Goal: Task Accomplishment & Management: Use online tool/utility

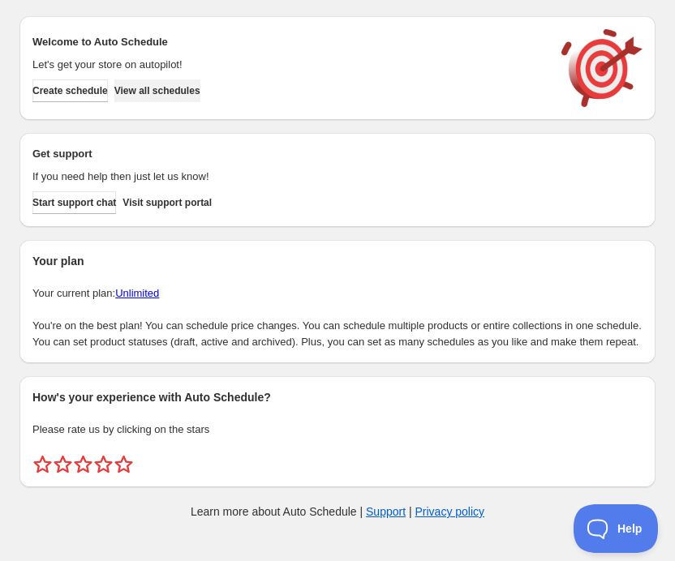
click at [200, 90] on span "View all schedules" at bounding box center [157, 90] width 86 height 13
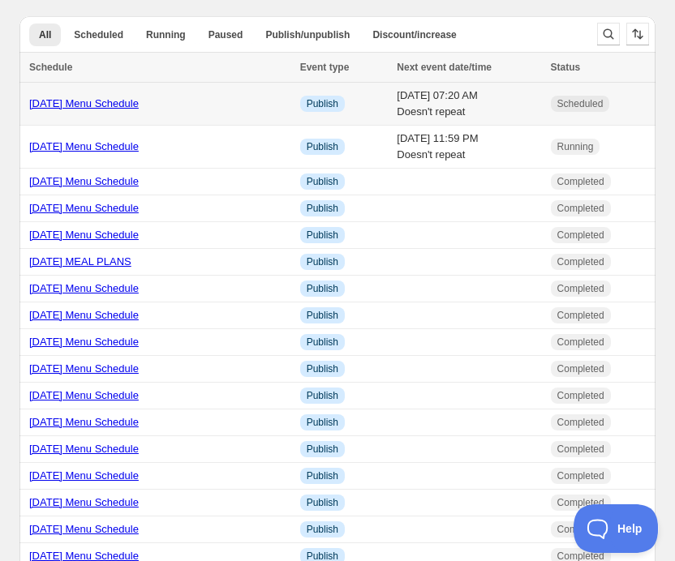
click at [102, 105] on link "[DATE] Menu Schedule" at bounding box center [84, 103] width 110 height 12
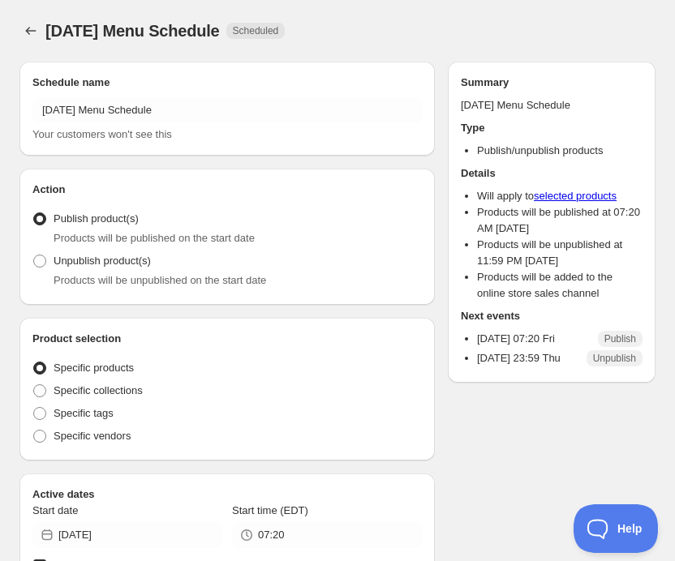
radio input "true"
checkbox input "true"
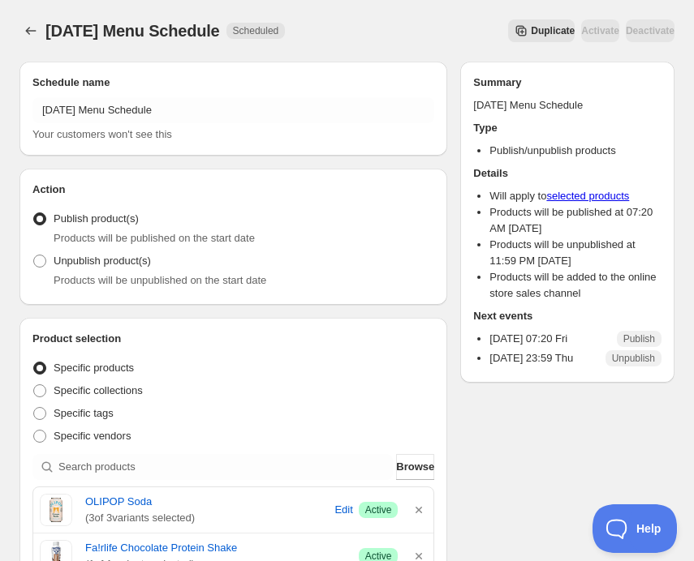
click at [531, 31] on span "Duplicate" at bounding box center [553, 30] width 44 height 13
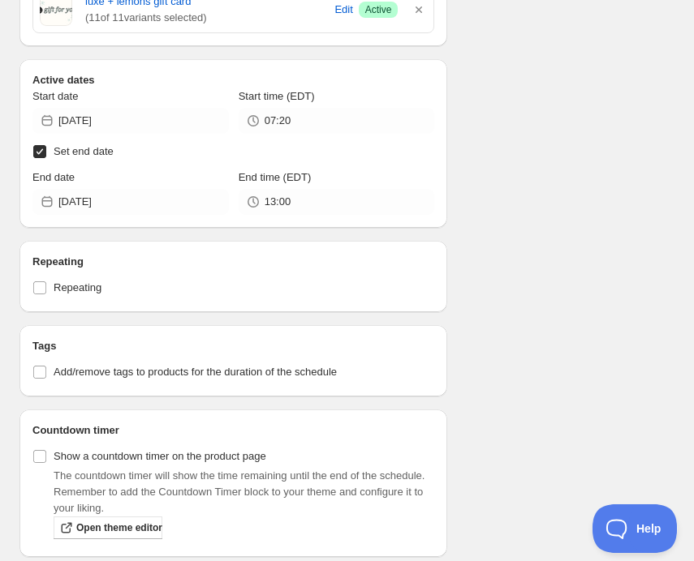
scroll to position [1035, 0]
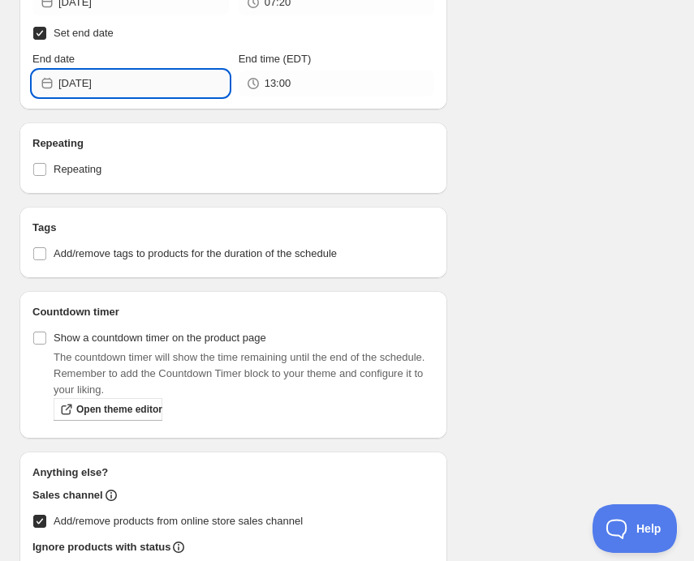
click at [89, 76] on input "[DATE]" at bounding box center [143, 84] width 170 height 26
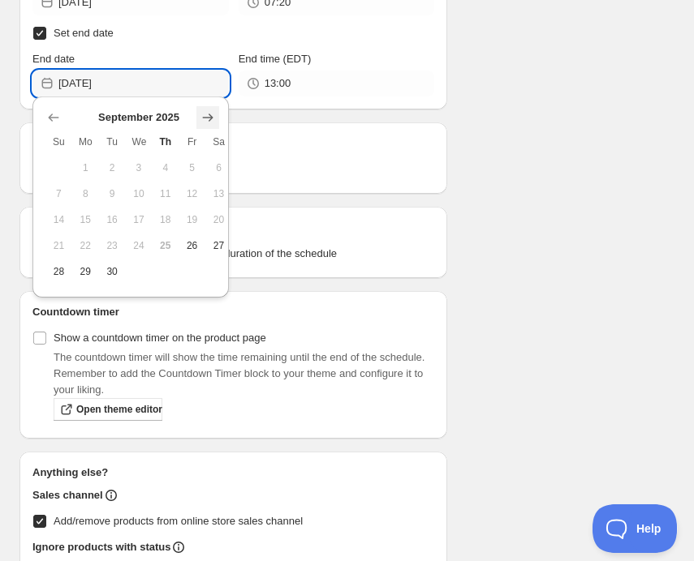
click at [213, 110] on icon "Show next month, October 2025" at bounding box center [208, 118] width 16 height 16
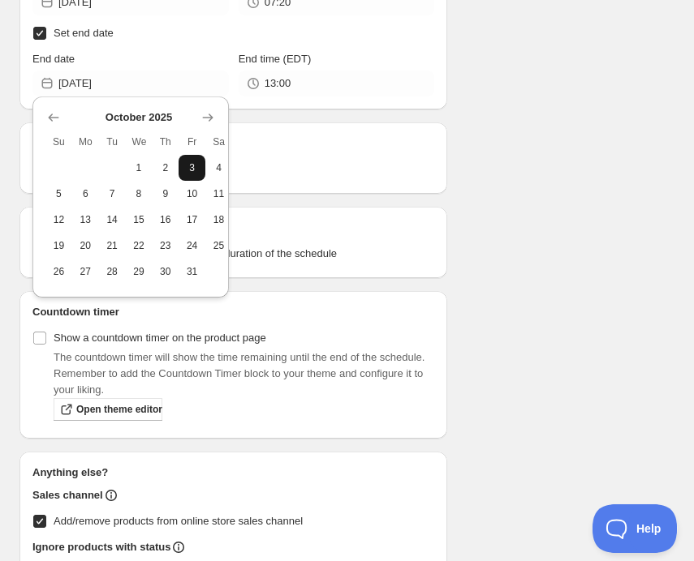
click at [193, 165] on span "3" at bounding box center [192, 167] width 14 height 13
type input "[DATE]"
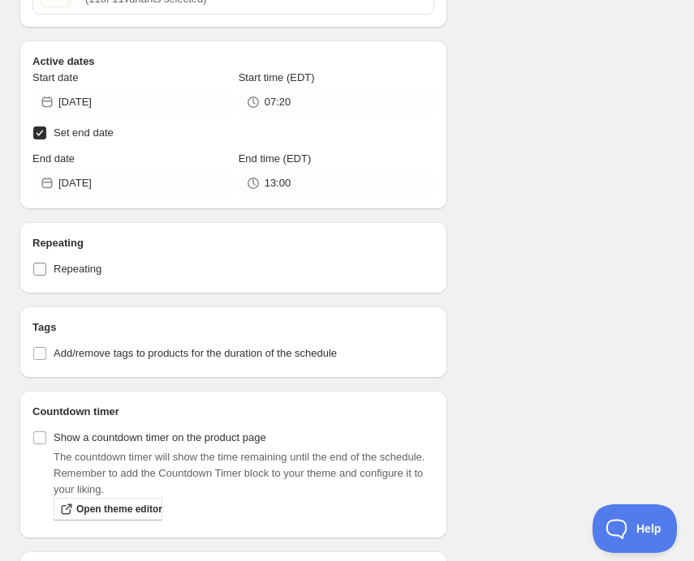
scroll to position [904, 0]
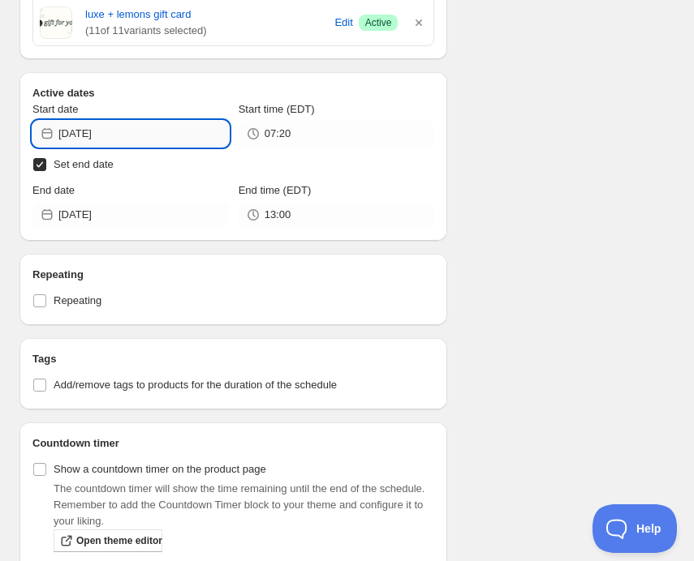
click at [107, 127] on input "[DATE]" at bounding box center [143, 134] width 170 height 26
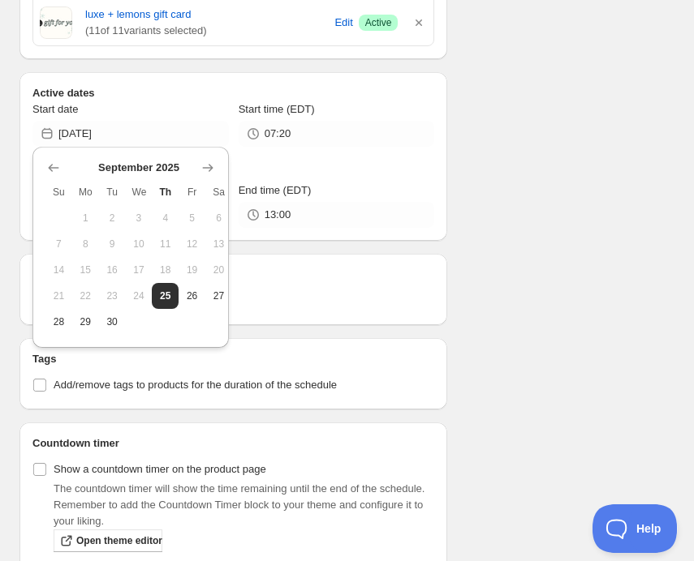
drag, startPoint x: 211, startPoint y: 169, endPoint x: 213, endPoint y: 181, distance: 12.3
click at [210, 169] on icon "Show next month, October 2025" at bounding box center [207, 168] width 11 height 8
click at [187, 221] on span "3" at bounding box center [192, 218] width 14 height 13
type input "[DATE]"
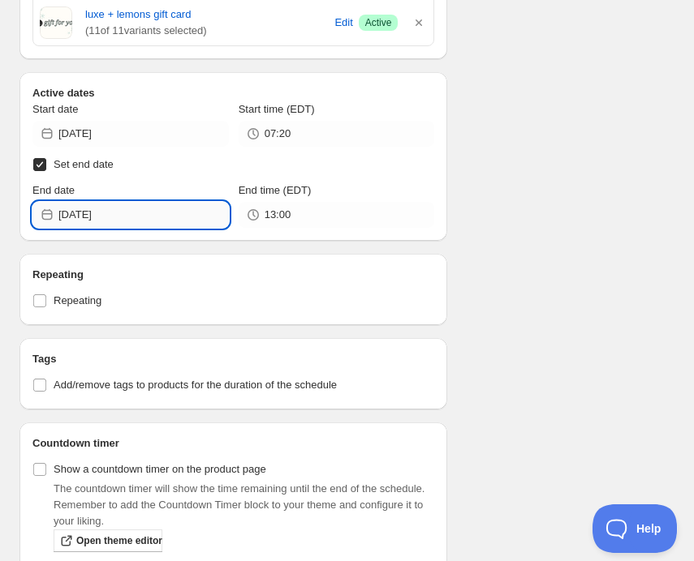
click at [116, 205] on input "[DATE]" at bounding box center [143, 215] width 170 height 26
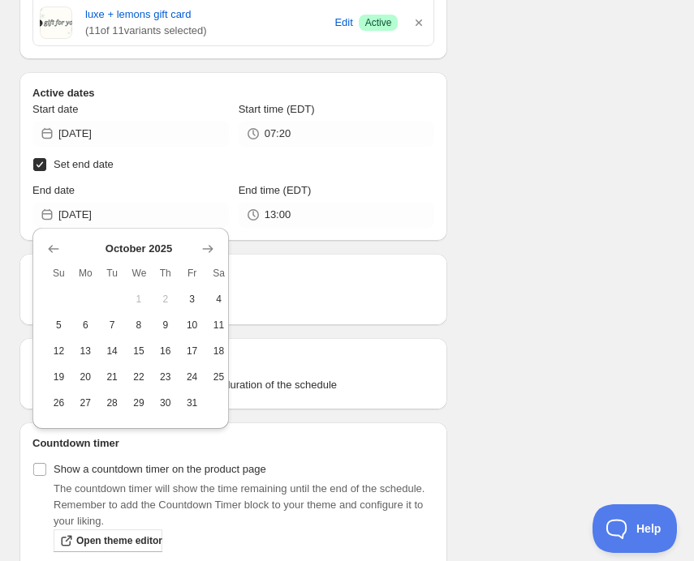
click at [170, 327] on span "9" at bounding box center [165, 325] width 14 height 13
type input "[DATE]"
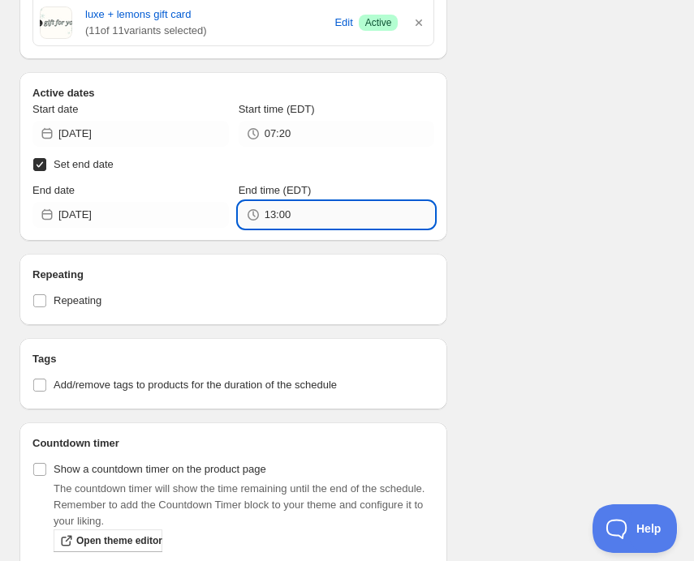
click at [302, 203] on input "13:00" at bounding box center [349, 215] width 170 height 26
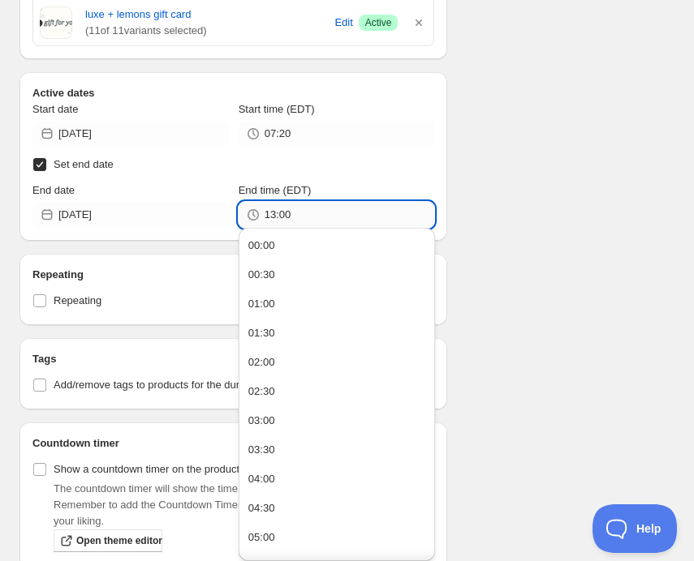
click at [302, 204] on input "13:00" at bounding box center [349, 215] width 170 height 26
click at [300, 205] on input "13:00" at bounding box center [349, 215] width 170 height 26
click at [353, 205] on input "13:00" at bounding box center [349, 215] width 170 height 26
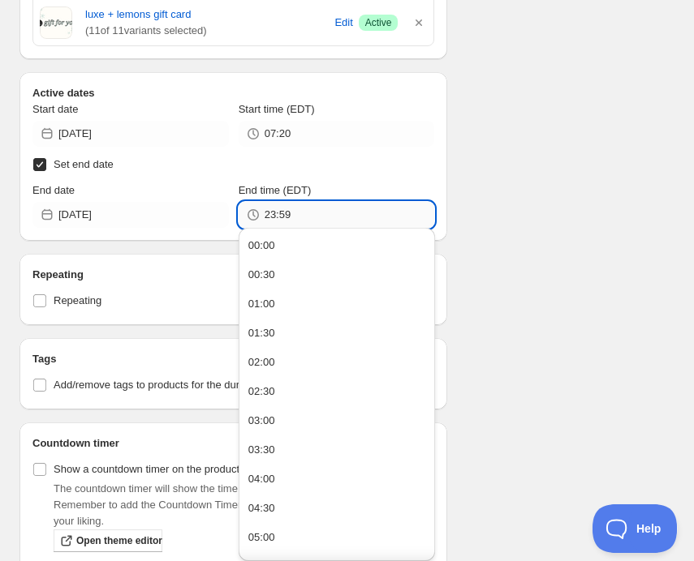
type input "23:59"
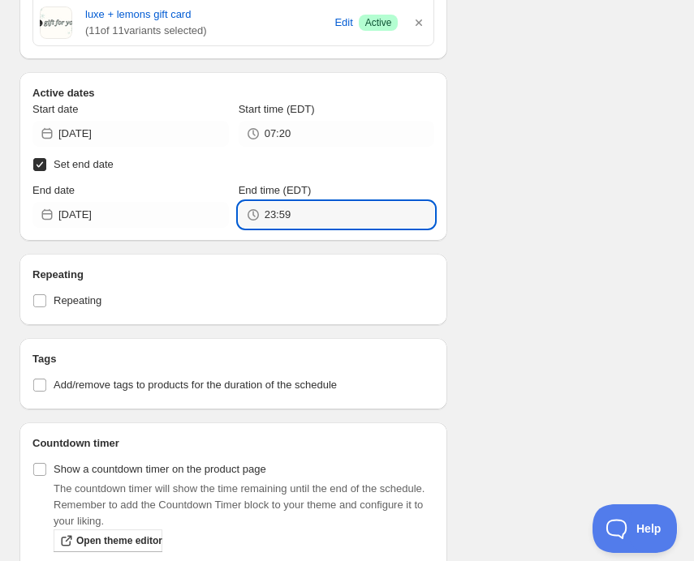
click at [7, 114] on div "Schedule name Copy of [DATE] Menu Schedule Your customers won't see this Action…" at bounding box center [340, 9] width 668 height 1729
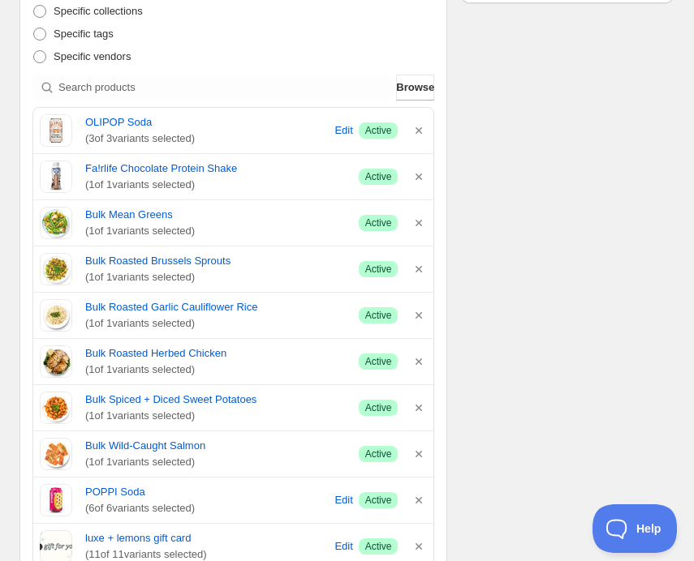
scroll to position [0, 0]
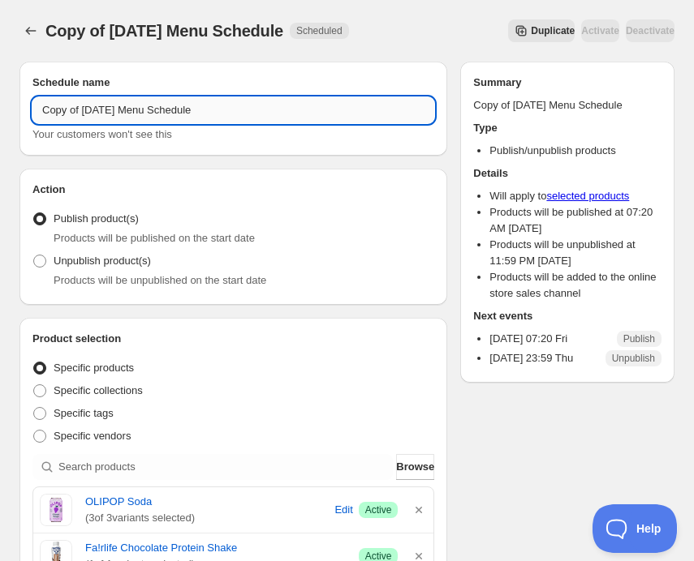
click at [106, 110] on input "Copy of [DATE] Menu Schedule" at bounding box center [233, 110] width 402 height 26
drag, startPoint x: 84, startPoint y: 112, endPoint x: 18, endPoint y: 109, distance: 66.6
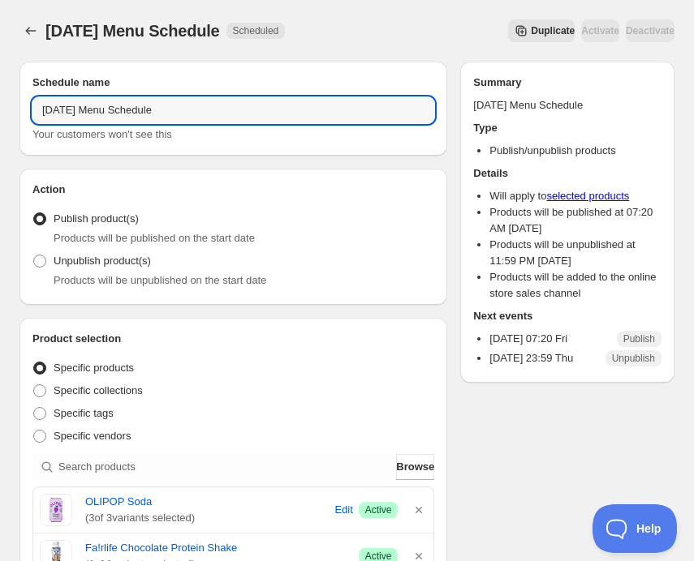
type input "[DATE] Menu Schedule"
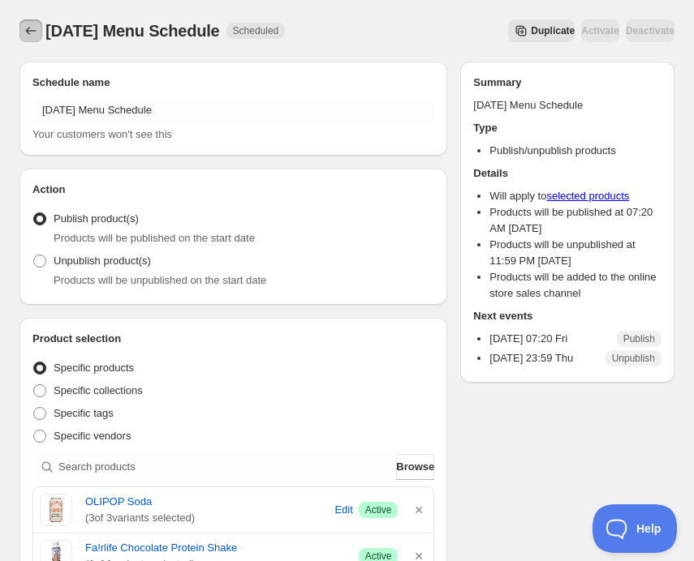
click at [37, 36] on icon "Schedules" at bounding box center [31, 31] width 16 height 16
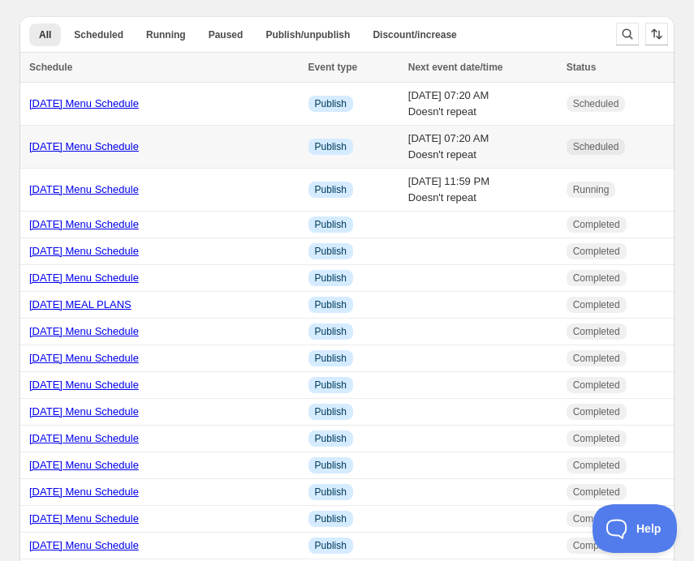
click at [65, 144] on link "[DATE] Menu Schedule" at bounding box center [84, 146] width 110 height 12
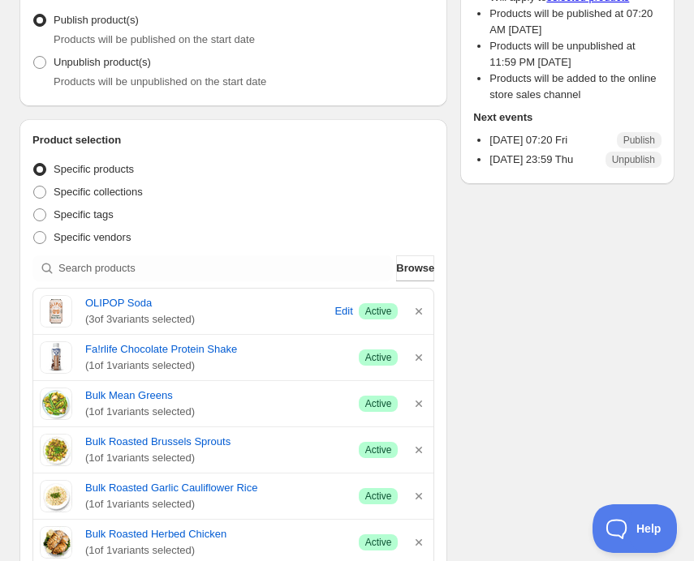
scroll to position [460, 0]
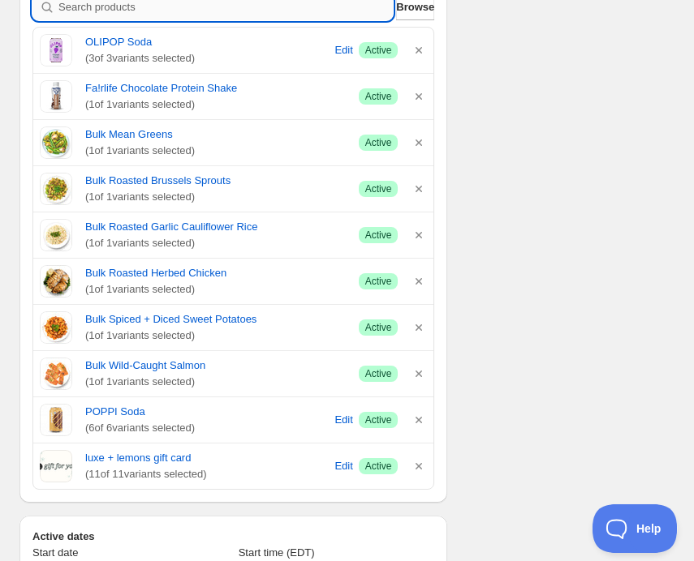
click at [148, 16] on input "search" at bounding box center [225, 7] width 334 height 26
paste input "nutella stuffed crepe overnight oats"
type input "nutella stuffed crepe overnight oats"
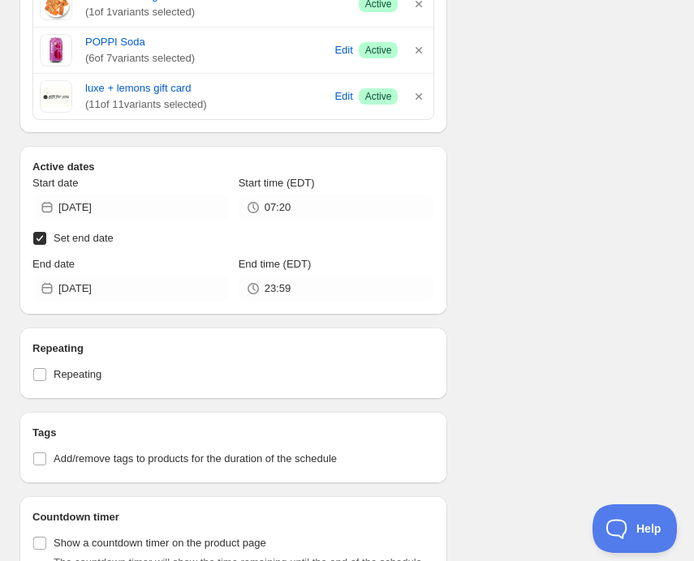
scroll to position [1939, 0]
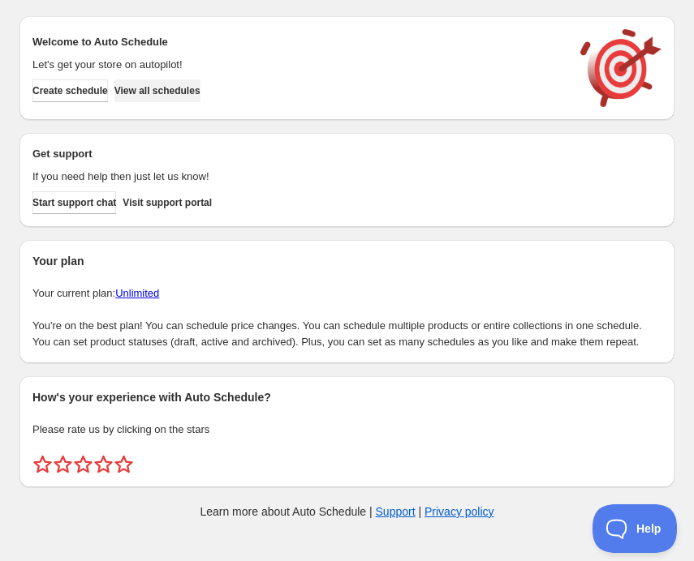
click at [179, 94] on span "View all schedules" at bounding box center [157, 90] width 86 height 13
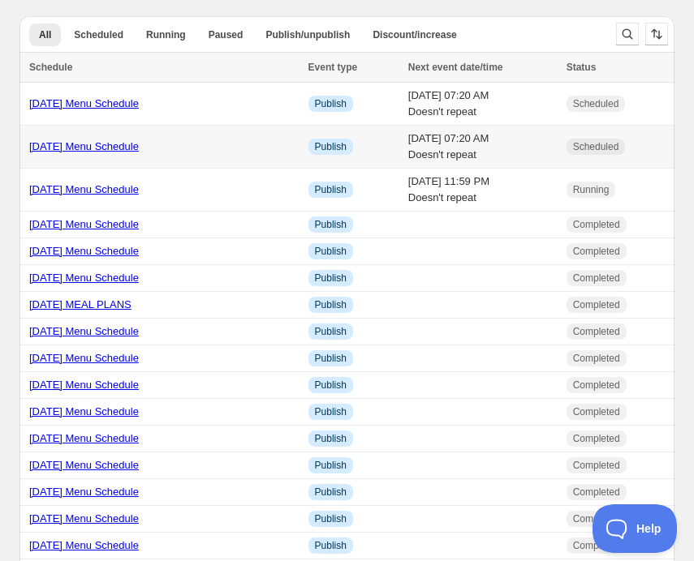
click at [71, 144] on link "[DATE] Menu Schedule" at bounding box center [84, 146] width 110 height 12
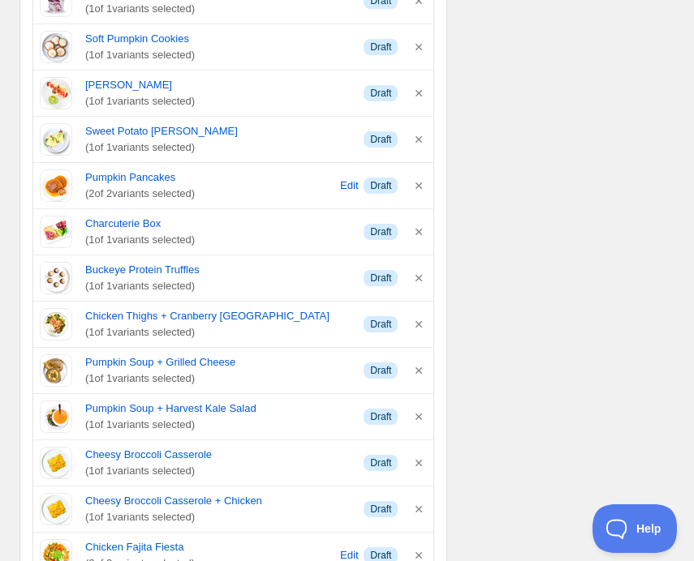
scroll to position [227, 0]
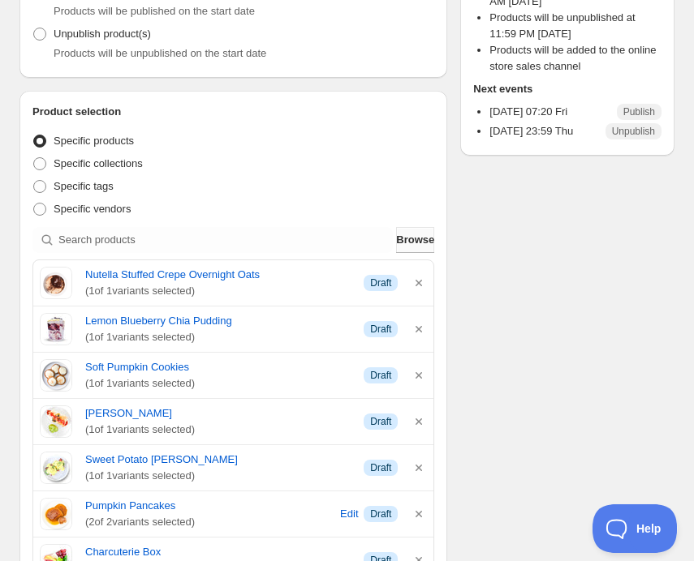
click at [401, 237] on span "Browse" at bounding box center [415, 240] width 38 height 16
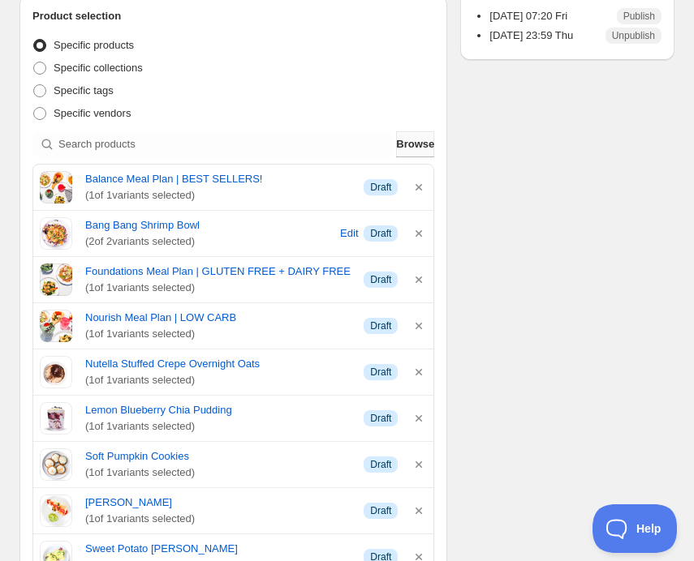
scroll to position [383, 0]
